Goal: Find specific page/section: Find specific page/section

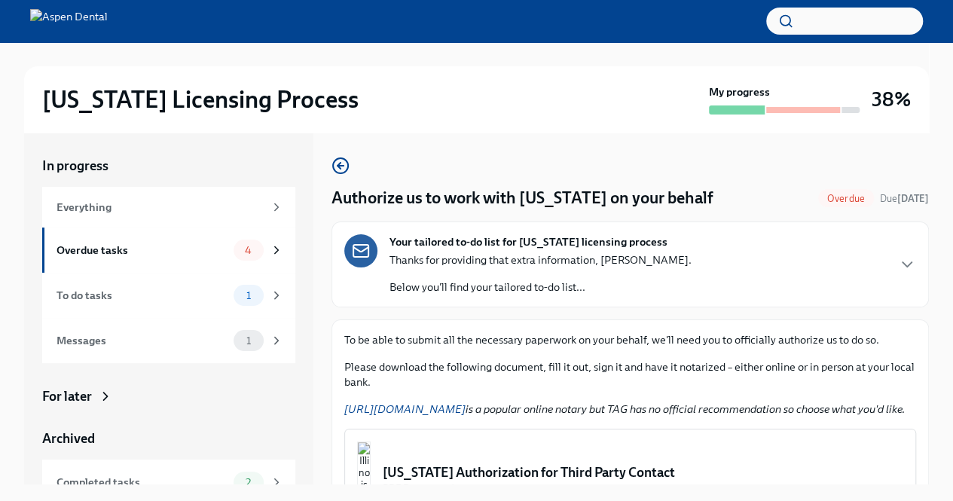
scroll to position [1, 0]
click at [128, 200] on div "Everything" at bounding box center [160, 207] width 207 height 17
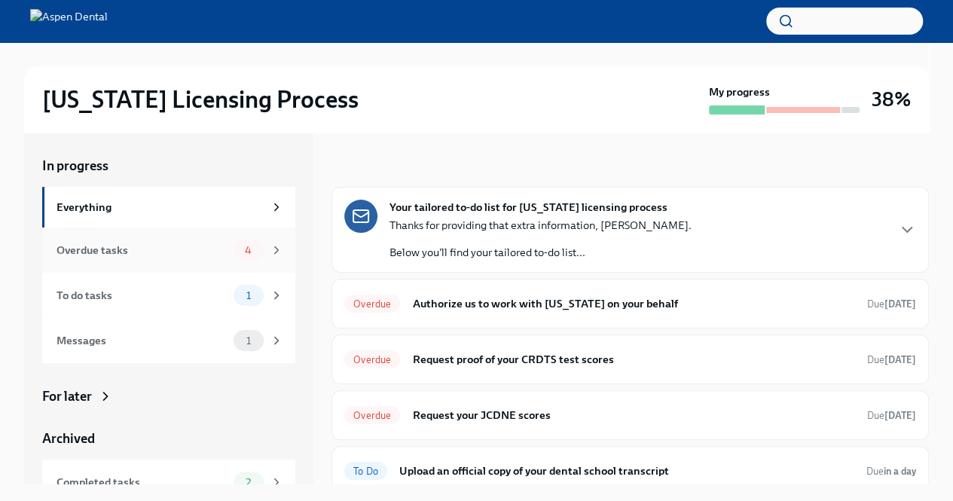
click at [154, 256] on div "Overdue tasks" at bounding box center [142, 250] width 171 height 17
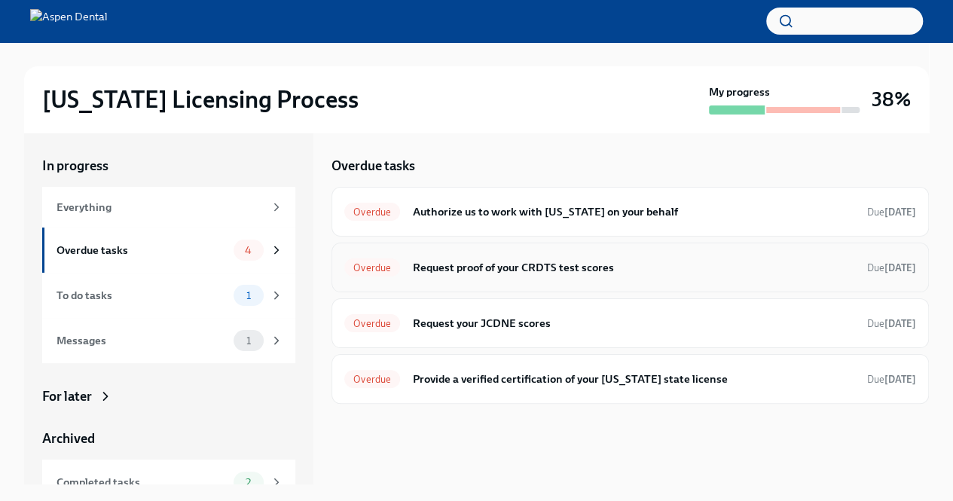
click at [464, 274] on h6 "Request proof of your CRDTS test scores" at bounding box center [633, 267] width 443 height 17
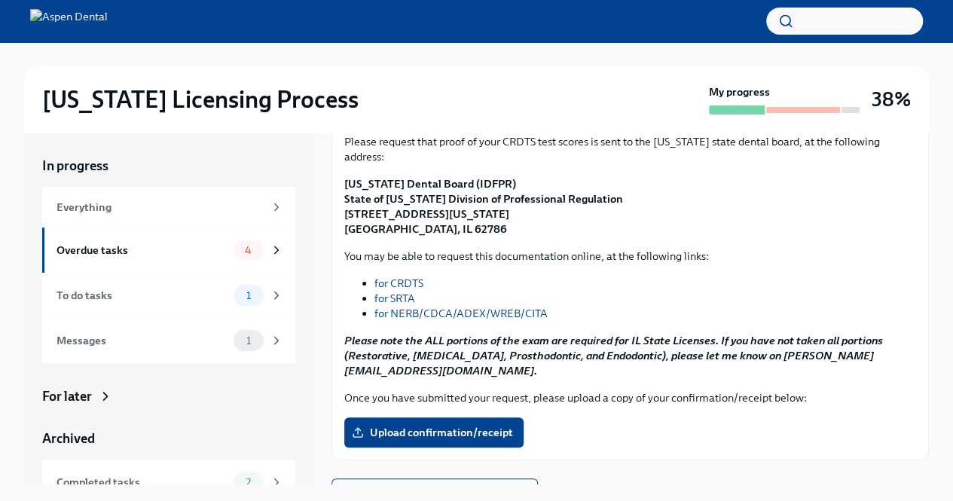
scroll to position [205, 0]
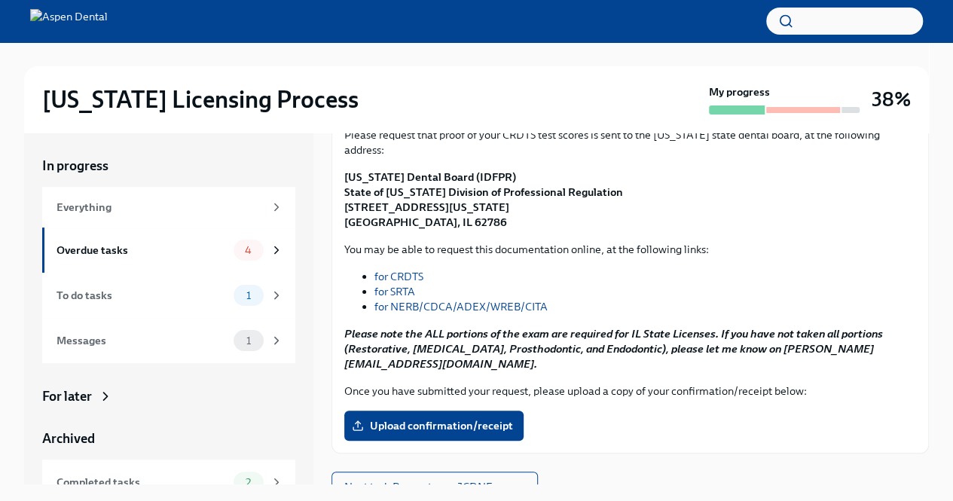
click at [464, 284] on li "for SRTA" at bounding box center [645, 291] width 542 height 15
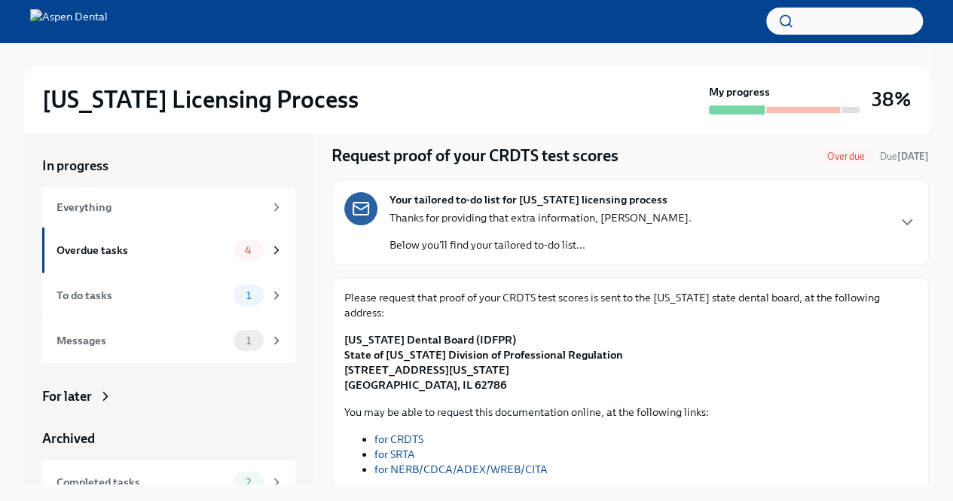
scroll to position [42, 0]
click at [399, 433] on link "for CRDTS" at bounding box center [398, 440] width 49 height 14
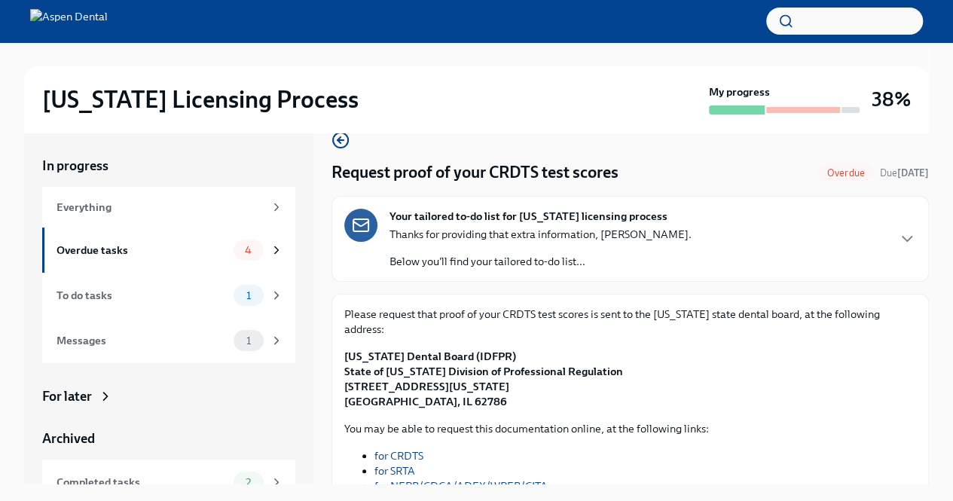
scroll to position [24, 0]
